Goal: Use online tool/utility: Utilize a website feature to perform a specific function

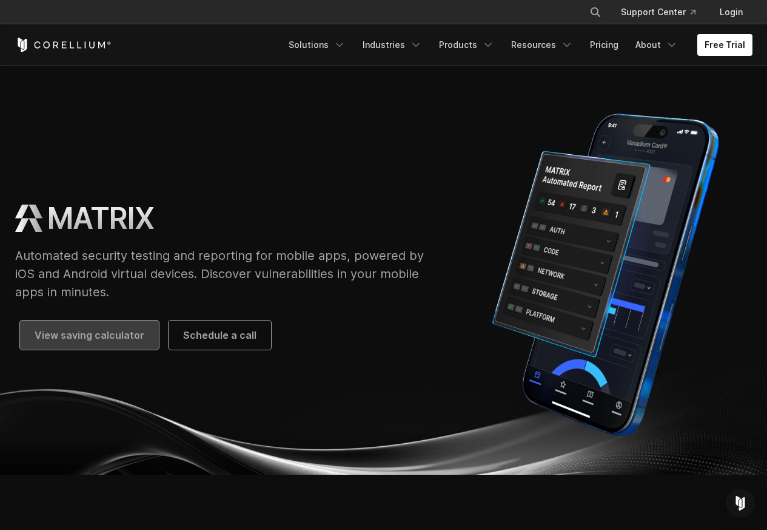
click at [86, 336] on span "View saving calculator" at bounding box center [90, 335] width 110 height 15
